Goal: Use online tool/utility: Utilize a website feature to perform a specific function

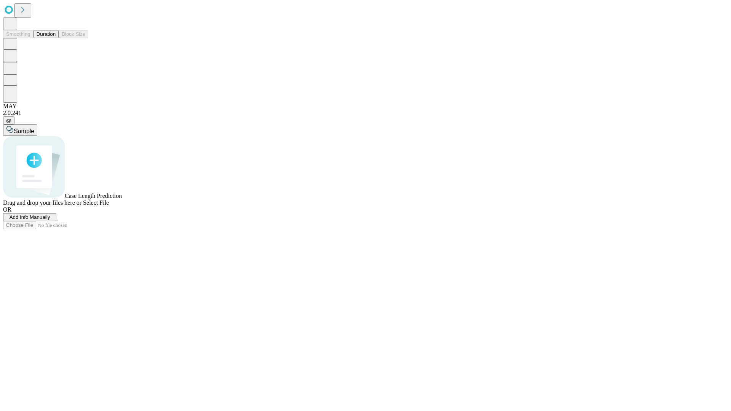
click at [56, 38] on button "Duration" at bounding box center [46, 34] width 25 height 8
click at [109, 206] on span "Select File" at bounding box center [96, 202] width 26 height 6
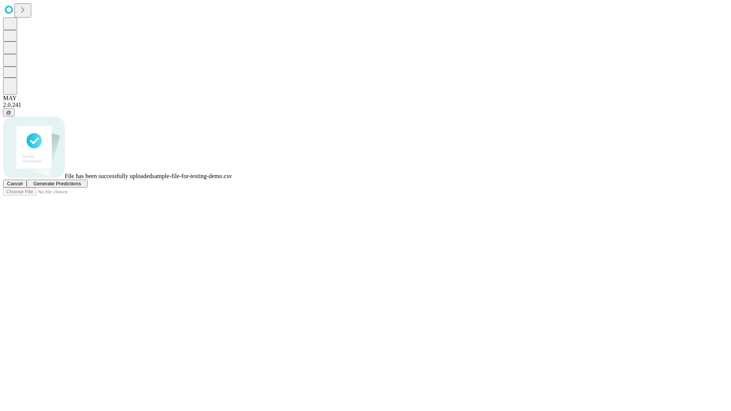
click at [81, 187] on span "Generate Predictions" at bounding box center [57, 184] width 48 height 6
